Goal: Check status: Check status

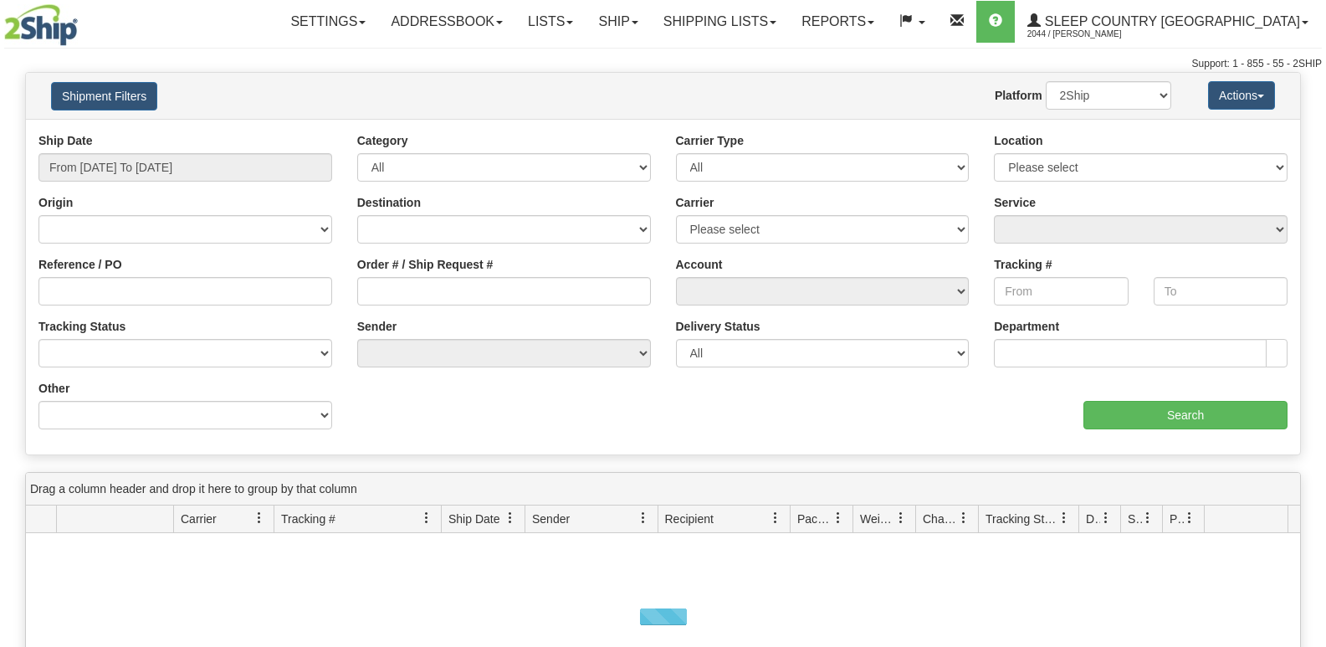
click at [488, 74] on div "Shipment Filters Website Agent Nothing selected Client User Platform 2Ship Impo…" at bounding box center [663, 96] width 1275 height 46
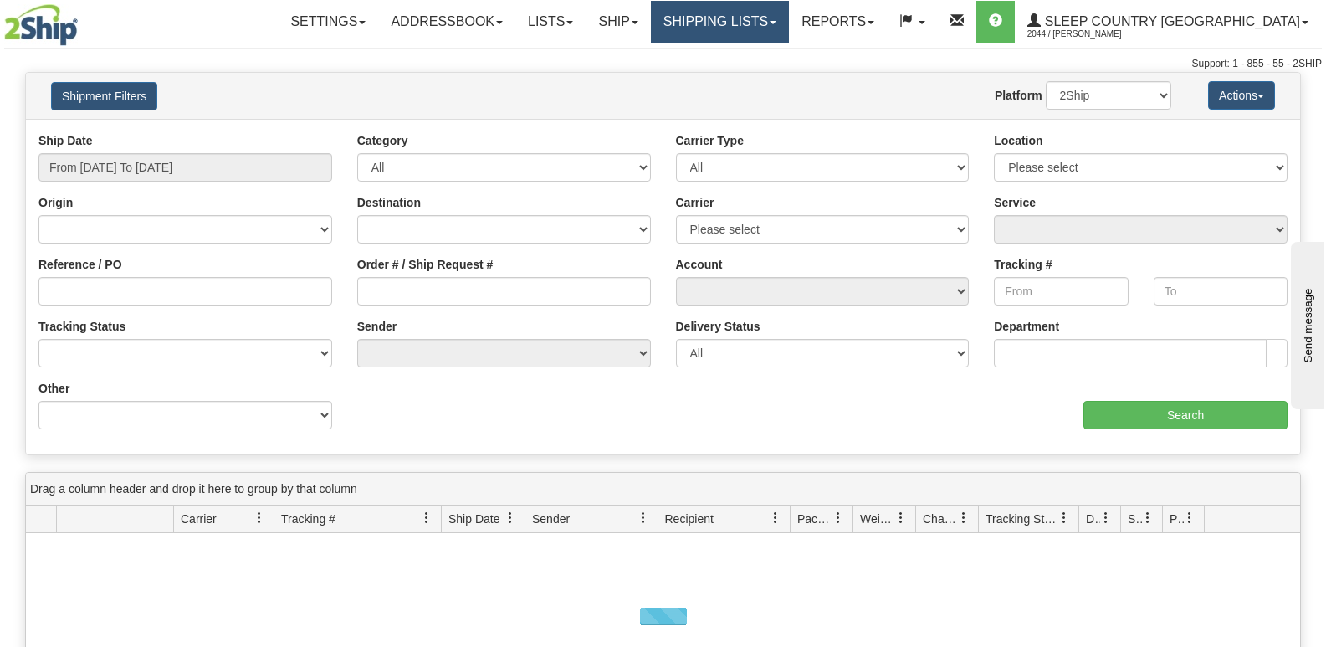
click at [789, 23] on link "Shipping lists" at bounding box center [720, 22] width 138 height 42
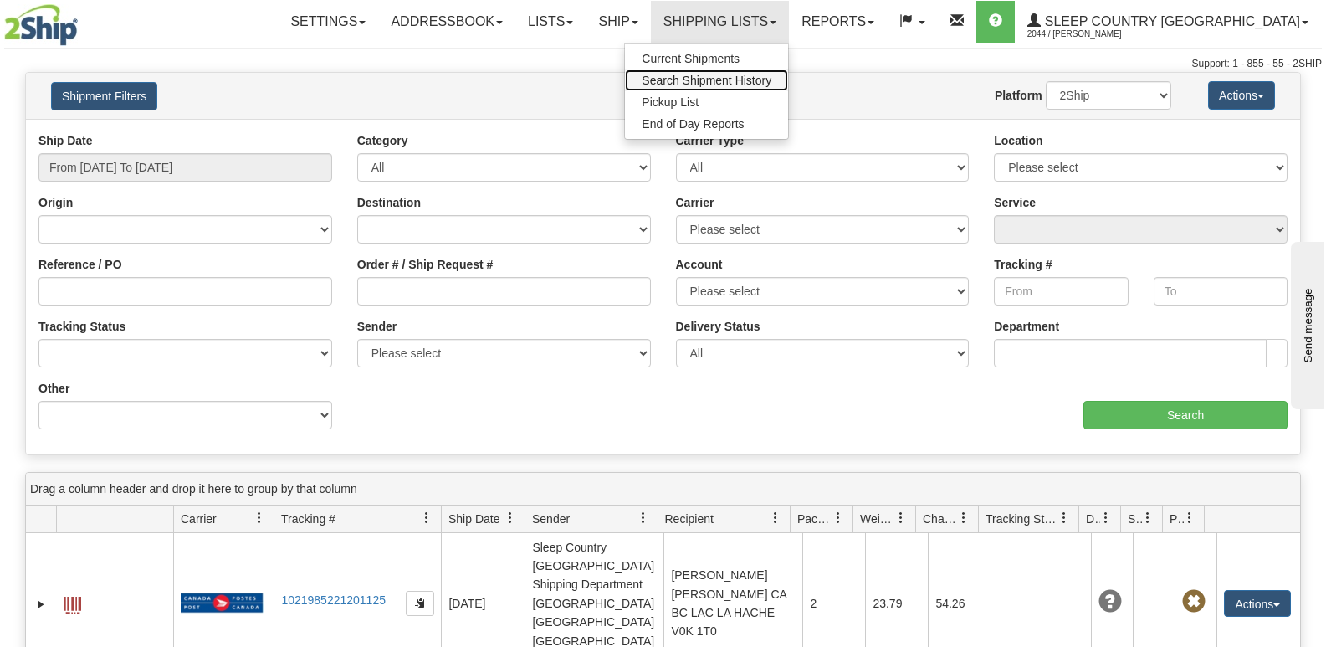
click at [788, 71] on link "Search Shipment History" at bounding box center [706, 80] width 163 height 22
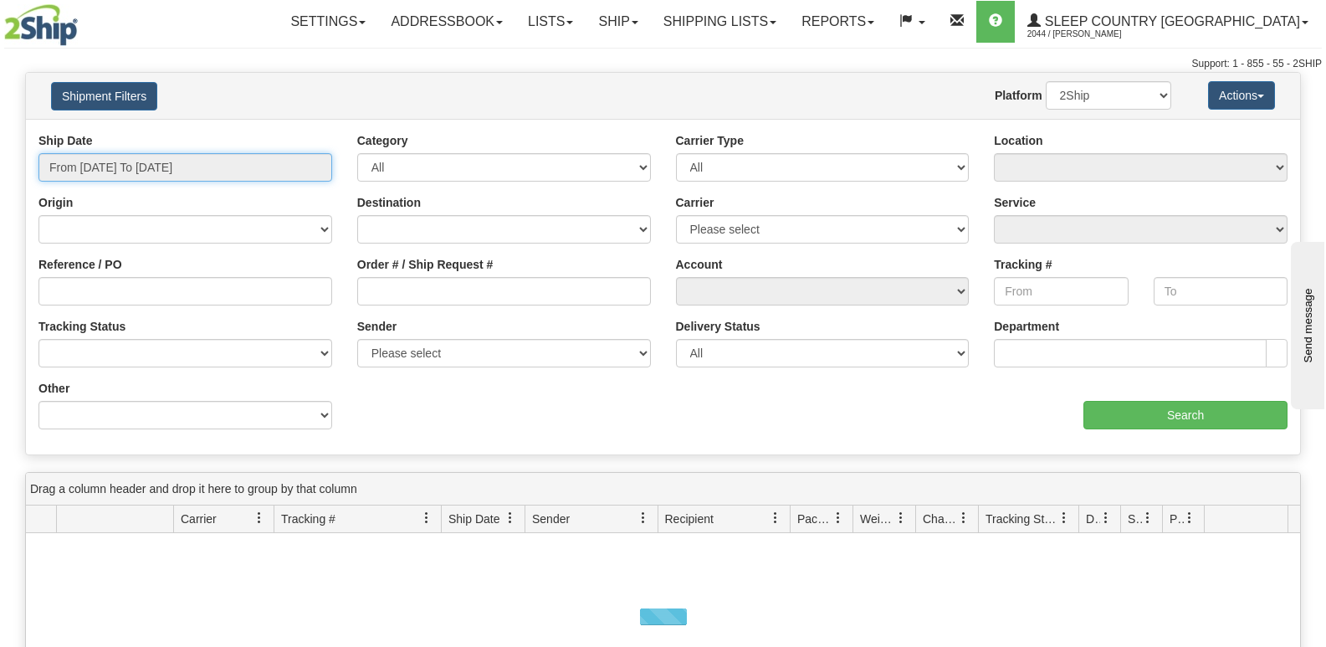
click at [176, 159] on input "From [DATE] To [DATE]" at bounding box center [185, 167] width 294 height 28
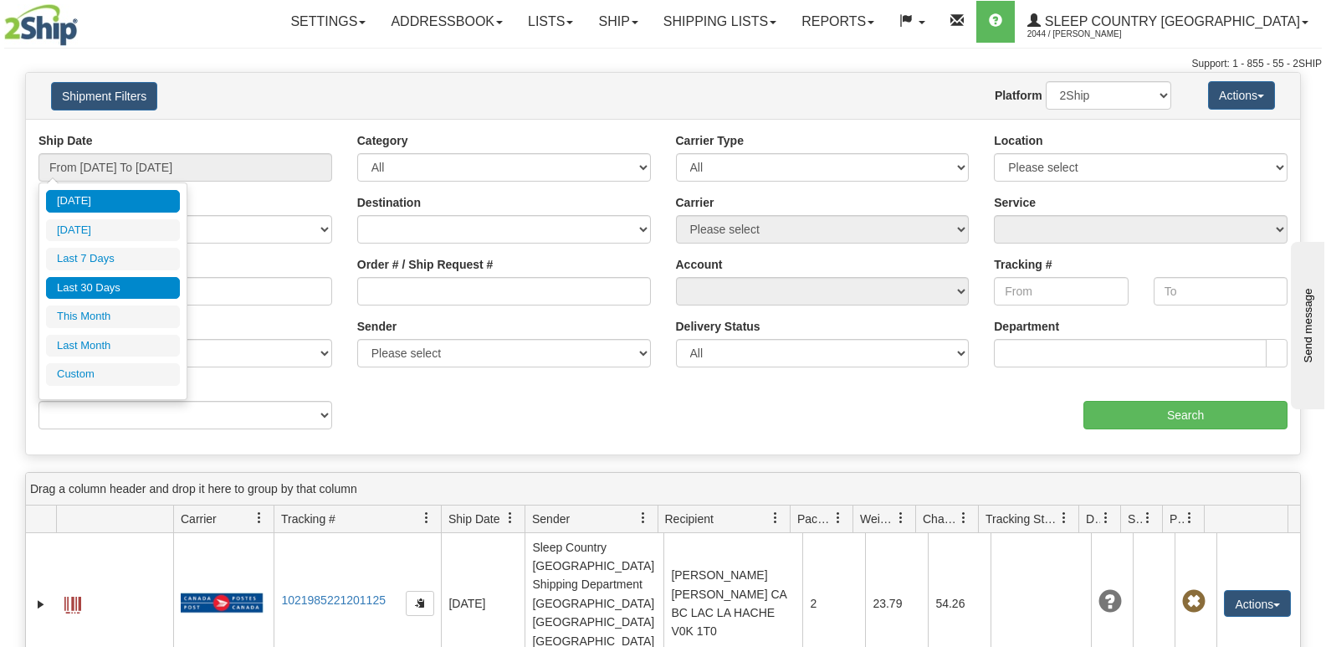
click at [117, 283] on li "Last 30 Days" at bounding box center [113, 288] width 134 height 23
type input "From [DATE] To [DATE]"
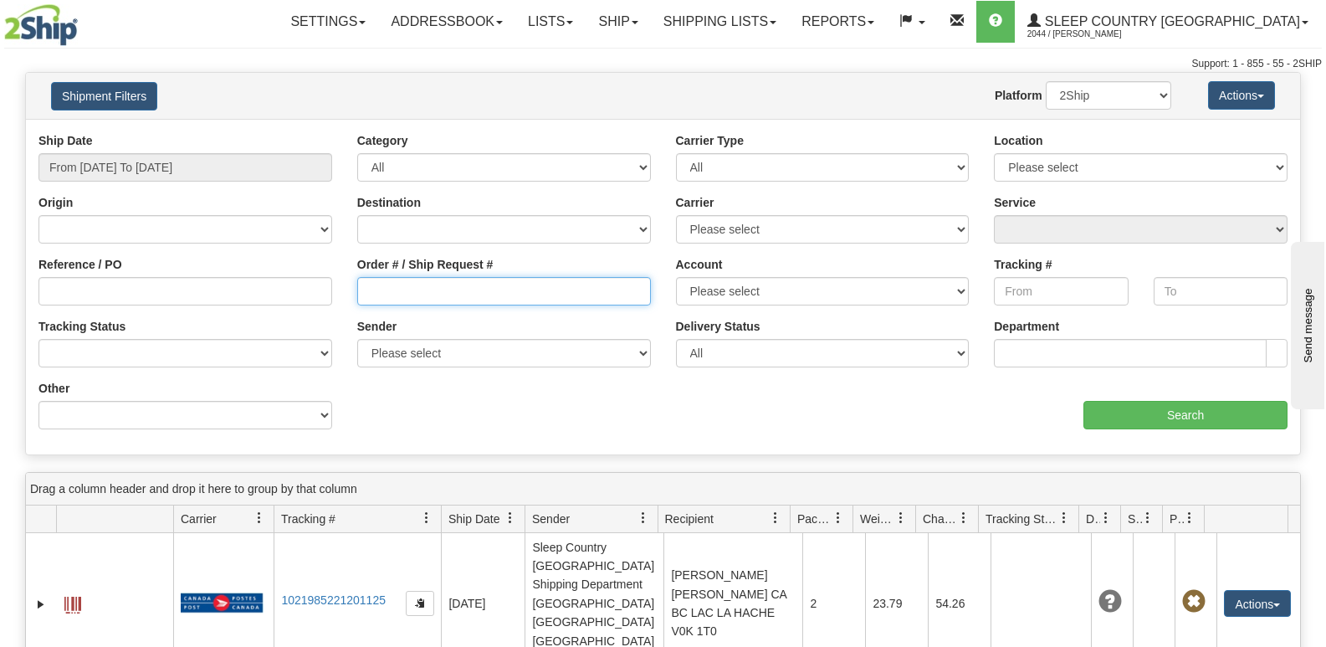
click at [494, 285] on input "Order # / Ship Request #" at bounding box center [504, 291] width 294 height 28
paste input "9000I156206"
type input "9000I156206"
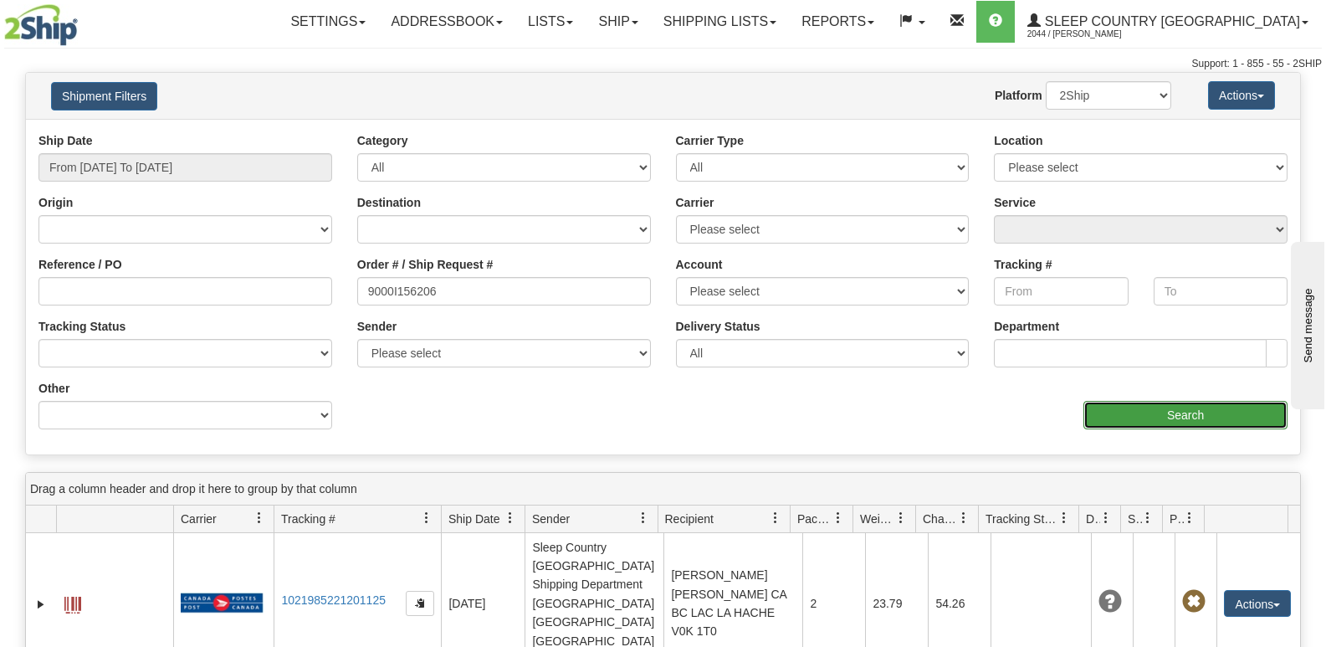
click at [1152, 418] on input "Search" at bounding box center [1186, 415] width 204 height 28
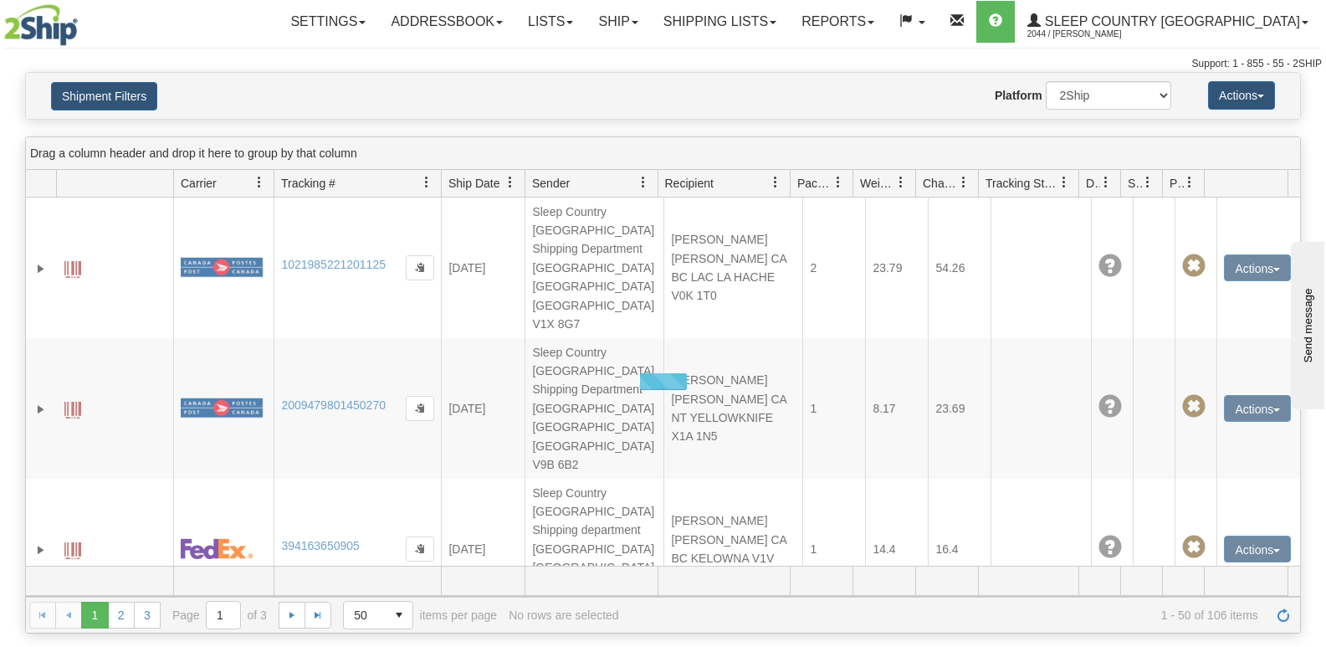
click at [751, 89] on div "Website Agent Nothing selected Client User Platform 2Ship Imported" at bounding box center [715, 95] width 937 height 28
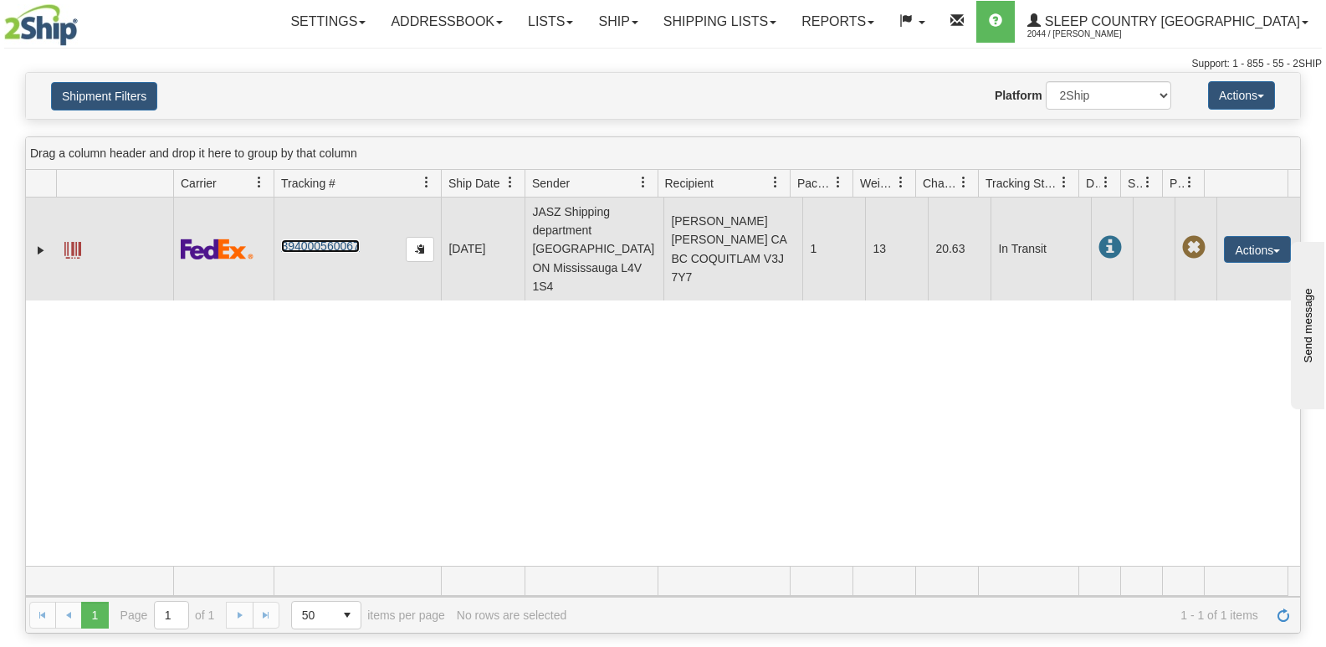
click at [338, 239] on link "394000560067" at bounding box center [320, 245] width 78 height 13
